Goal: Navigation & Orientation: Find specific page/section

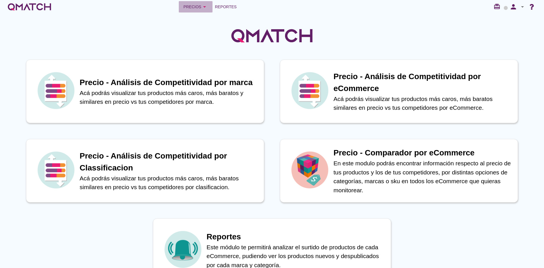
click at [191, 8] on div "Precios arrow_drop_down" at bounding box center [195, 6] width 25 height 7
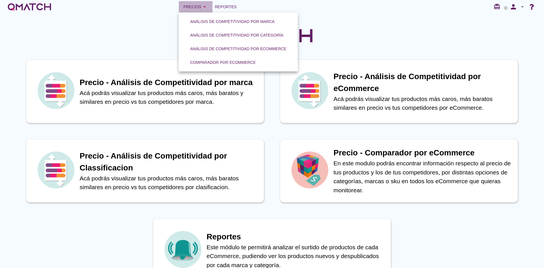
click at [191, 8] on div "Precios arrow_drop_down" at bounding box center [195, 6] width 25 height 7
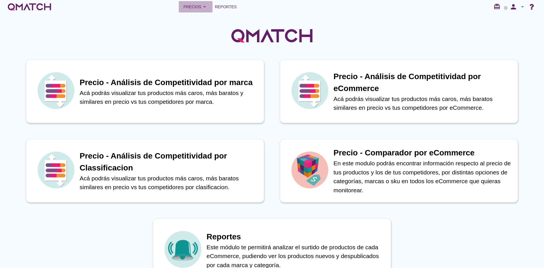
click at [199, 11] on button "Precios arrow_drop_down" at bounding box center [196, 6] width 34 height 11
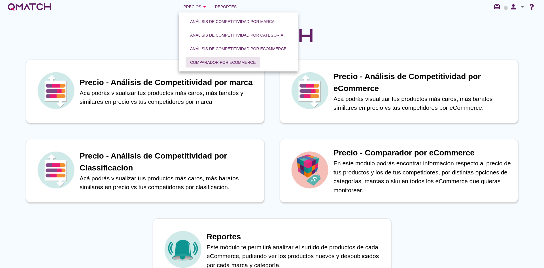
click at [203, 58] on button "Comparador por eCommerce" at bounding box center [223, 62] width 75 height 10
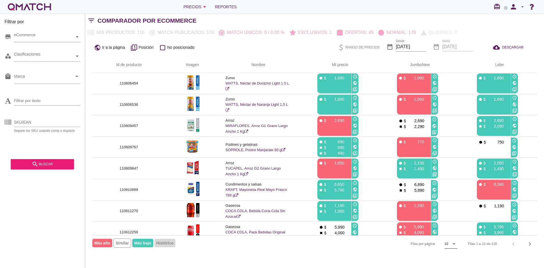
click at [447, 244] on div "10" at bounding box center [447, 243] width 4 height 5
click at [446, 258] on div "50" at bounding box center [451, 255] width 12 height 7
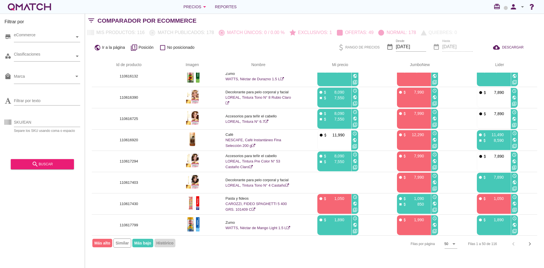
scroll to position [900, 0]
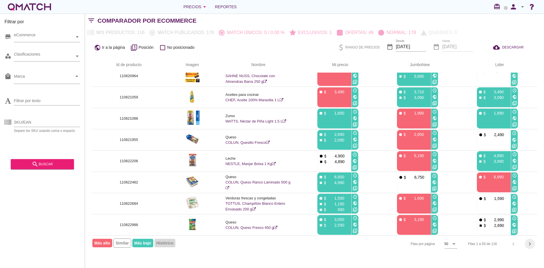
click at [531, 245] on icon "chevron_right" at bounding box center [530, 243] width 7 height 7
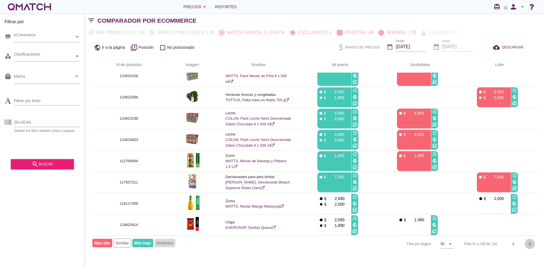
click at [530, 242] on icon "chevron_right" at bounding box center [530, 243] width 7 height 7
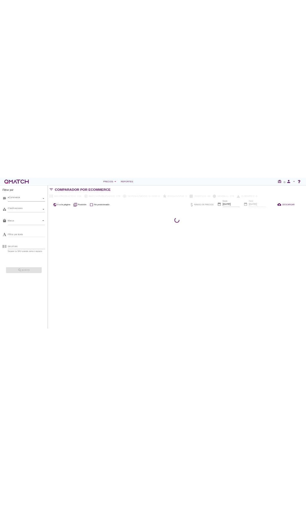
scroll to position [0, 0]
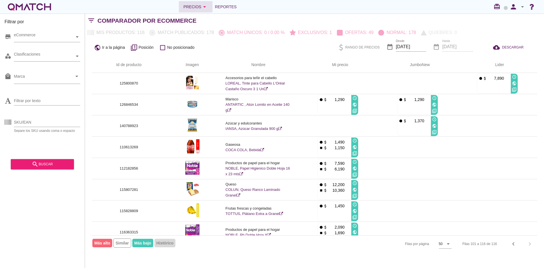
click at [188, 6] on div "Precios arrow_drop_down" at bounding box center [195, 6] width 25 height 7
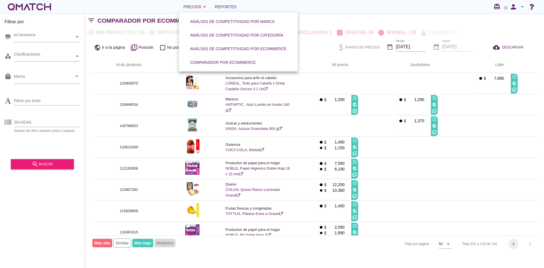
click at [513, 246] on icon "chevron_left" at bounding box center [513, 243] width 7 height 7
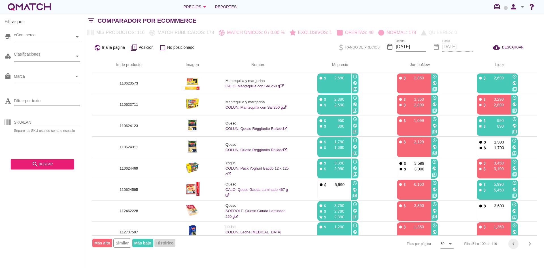
click at [514, 246] on icon "chevron_left" at bounding box center [513, 243] width 7 height 7
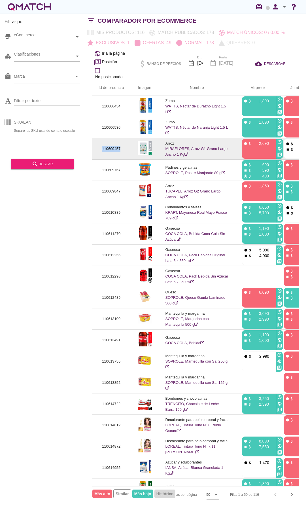
drag, startPoint x: 121, startPoint y: 148, endPoint x: 100, endPoint y: 147, distance: 21.0
click at [101, 147] on p "110609457" at bounding box center [112, 149] width 26 height 6
click at [116, 148] on p "110609457" at bounding box center [112, 149] width 26 height 6
click at [116, 149] on p "110609457" at bounding box center [112, 149] width 26 height 6
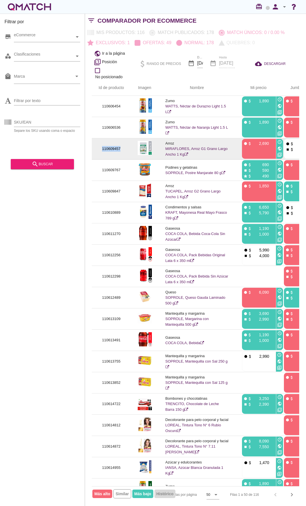
click at [116, 149] on p "110609457" at bounding box center [112, 149] width 26 height 6
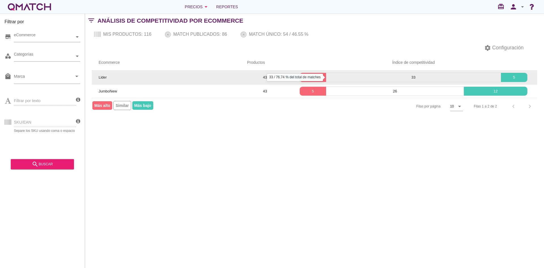
click at [428, 78] on p "33" at bounding box center [413, 78] width 175 height 6
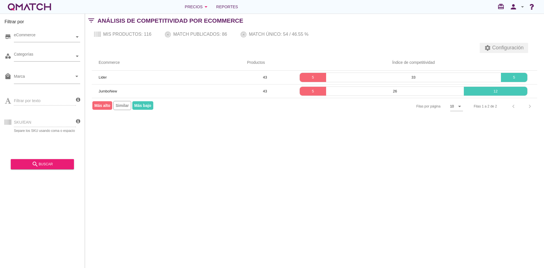
click at [509, 47] on span "Configuración" at bounding box center [507, 48] width 33 height 8
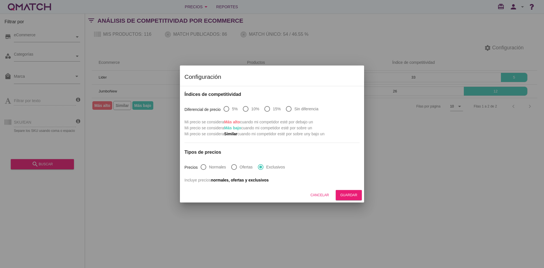
click at [288, 109] on div at bounding box center [289, 109] width 10 height 10
radio input "true"
click at [351, 195] on div "Guardar" at bounding box center [348, 194] width 17 height 5
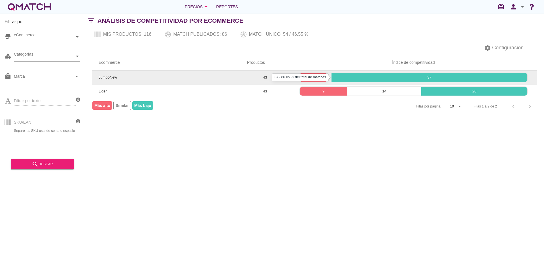
click at [346, 79] on p "37" at bounding box center [430, 78] width 196 height 6
click at [328, 78] on p "1" at bounding box center [328, 78] width 5 height 6
click at [308, 78] on p "5" at bounding box center [313, 78] width 26 height 6
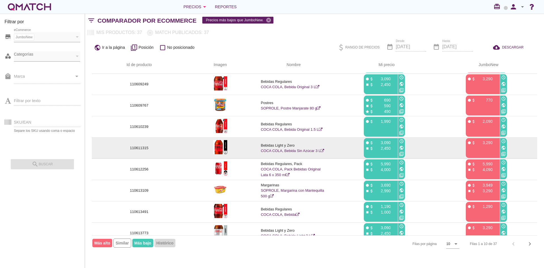
scroll to position [50, 0]
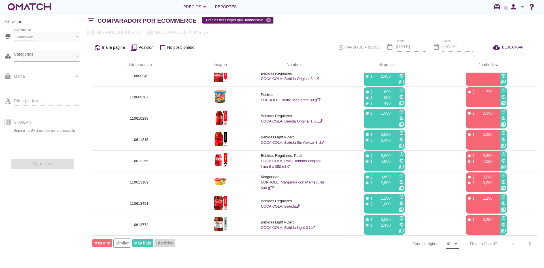
click at [456, 244] on icon "arrow_drop_down" at bounding box center [456, 243] width 7 height 7
click at [452, 256] on div "50" at bounding box center [452, 255] width 12 height 7
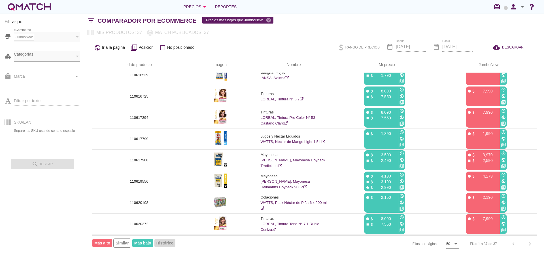
scroll to position [312, 0]
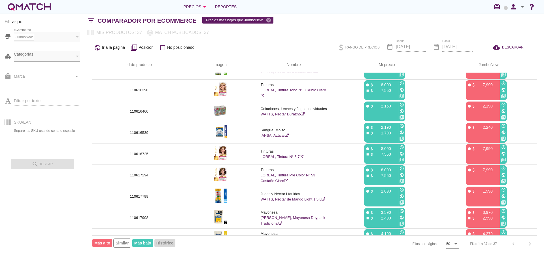
click at [252, 248] on div "Filas por página 50 arrow_drop_down Filas 1 a 37 de 37 chevron_left chevron_rig…" at bounding box center [315, 243] width 446 height 17
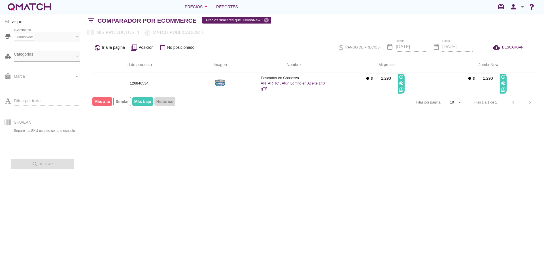
click at [309, 144] on div "Filtrar por store JumboNew eCommerce category Categorías local_mall Marca arrow…" at bounding box center [314, 141] width 459 height 254
click at [188, 5] on div "Precios arrow_drop_down" at bounding box center [197, 6] width 25 height 7
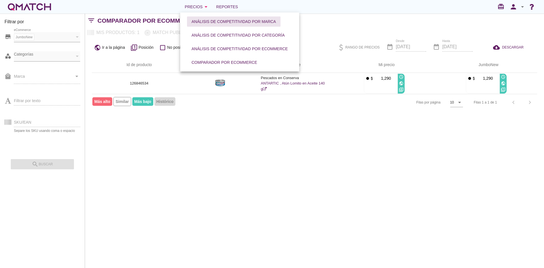
click at [234, 24] on div "Análisis de competitividad por marca" at bounding box center [234, 22] width 84 height 6
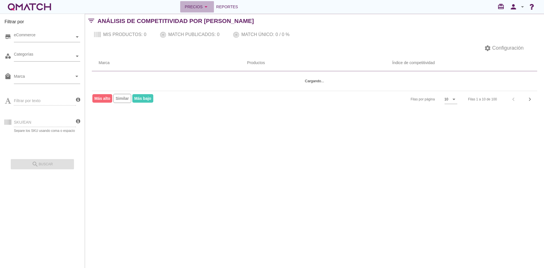
click at [195, 7] on div "Precios arrow_drop_down" at bounding box center [197, 6] width 25 height 7
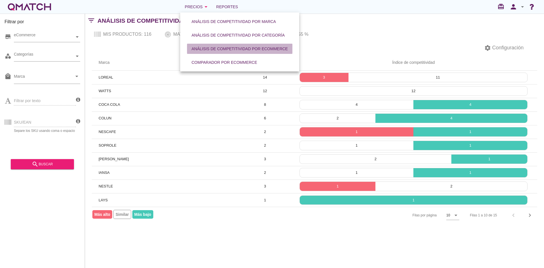
click at [216, 51] on div "Análisis de competitividad por eCommerce" at bounding box center [240, 49] width 96 height 6
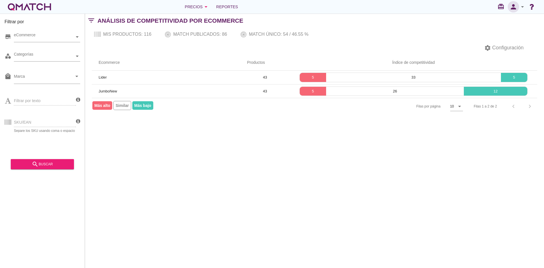
click at [513, 9] on icon "person" at bounding box center [513, 7] width 11 height 8
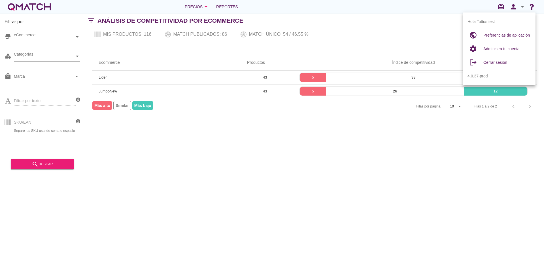
click at [341, 148] on div "Filtrar por store eCommerce category Categorías local_mall Marca arrow_drop_dow…" at bounding box center [314, 141] width 459 height 254
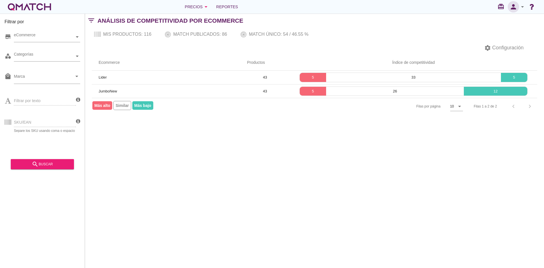
click at [513, 8] on icon "person" at bounding box center [513, 7] width 11 height 8
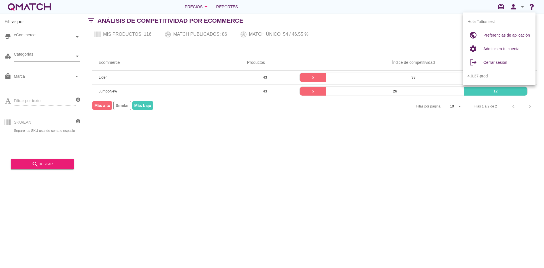
drag, startPoint x: 318, startPoint y: 147, endPoint x: 247, endPoint y: 217, distance: 99.8
click at [318, 147] on div "Filtrar por store eCommerce category Categorías local_mall Marca arrow_drop_dow…" at bounding box center [314, 141] width 459 height 254
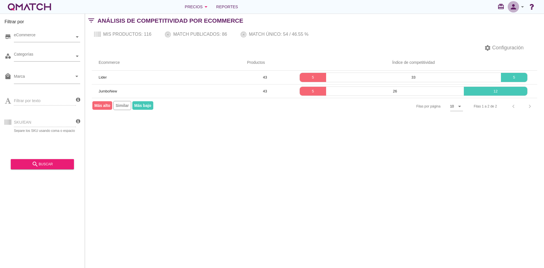
click at [514, 9] on icon "person" at bounding box center [513, 7] width 11 height 8
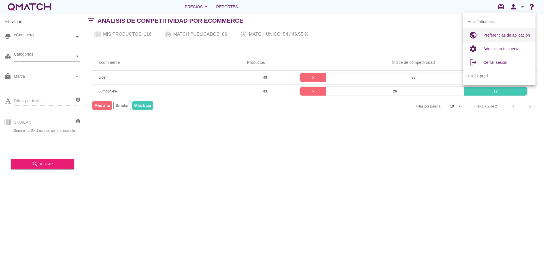
click at [490, 33] on span "Preferencias de aplicación" at bounding box center [507, 35] width 46 height 5
radio input "true"
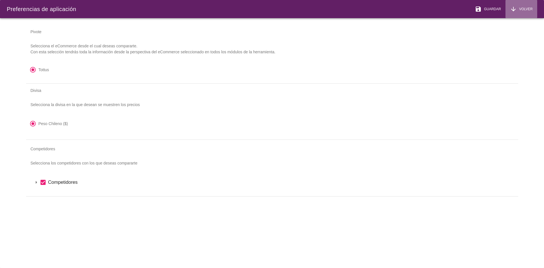
click at [531, 11] on span "Volver" at bounding box center [525, 9] width 16 height 5
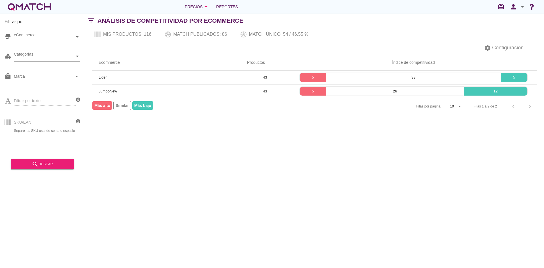
click at [378, 211] on div "Filtrar por store eCommerce category Categorías local_mall Marca arrow_drop_dow…" at bounding box center [314, 141] width 459 height 254
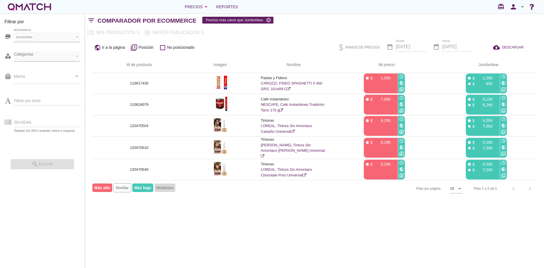
click at [278, 218] on div "Filtrar por store JumboNew eCommerce category Categorías local_mall Marca arrow…" at bounding box center [314, 141] width 459 height 254
